Goal: Task Accomplishment & Management: Manage account settings

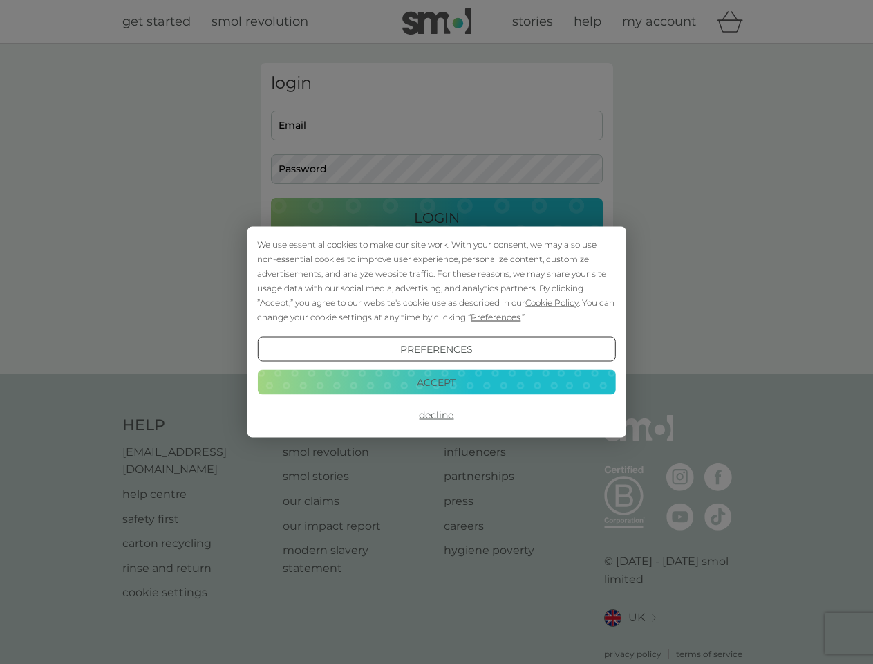
click at [552, 302] on span "Cookie Policy" at bounding box center [551, 302] width 53 height 10
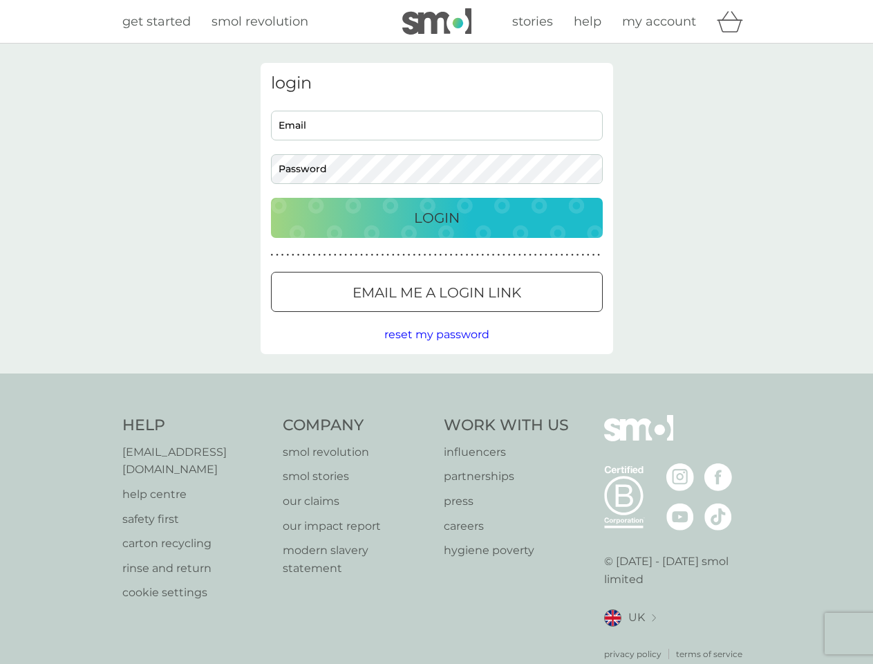
click at [494, 317] on div "login Email Password Login ● ● ● ● ● ● ● ● ● ● ● ● ● ● ● ● ● ● ● ● ● ● ● ● ● ● …" at bounding box center [437, 208] width 353 height 291
click at [436, 349] on div "login Email Password Login ● ● ● ● ● ● ● ● ● ● ● ● ● ● ● ● ● ● ● ● ● ● ● ● ● ● …" at bounding box center [437, 208] width 353 height 291
click at [436, 415] on div "Help [EMAIL_ADDRESS][DOMAIN_NAME] help centre safety first carton recycling rin…" at bounding box center [436, 537] width 629 height 245
click at [436, 382] on div "Help [EMAIL_ADDRESS][DOMAIN_NAME] help centre safety first carton recycling rin…" at bounding box center [436, 537] width 873 height 328
